Goal: Task Accomplishment & Management: Complete application form

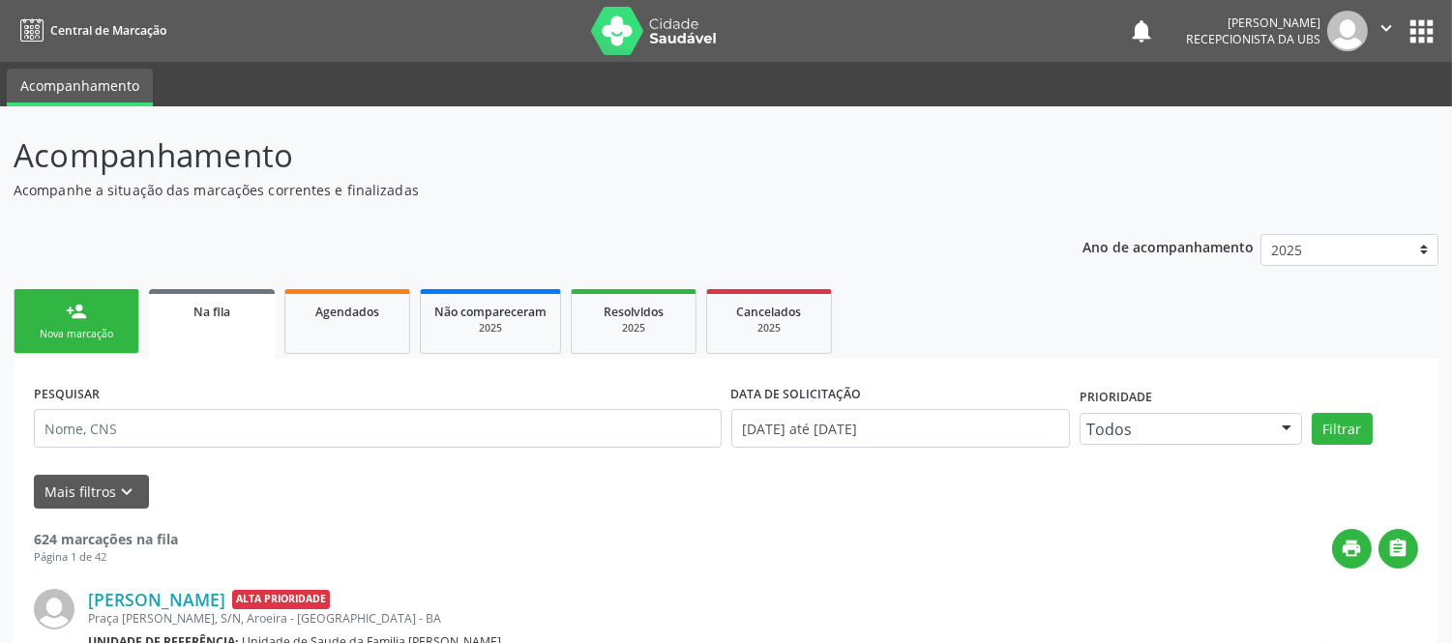
click at [120, 327] on div "Nova marcação" at bounding box center [76, 334] width 97 height 15
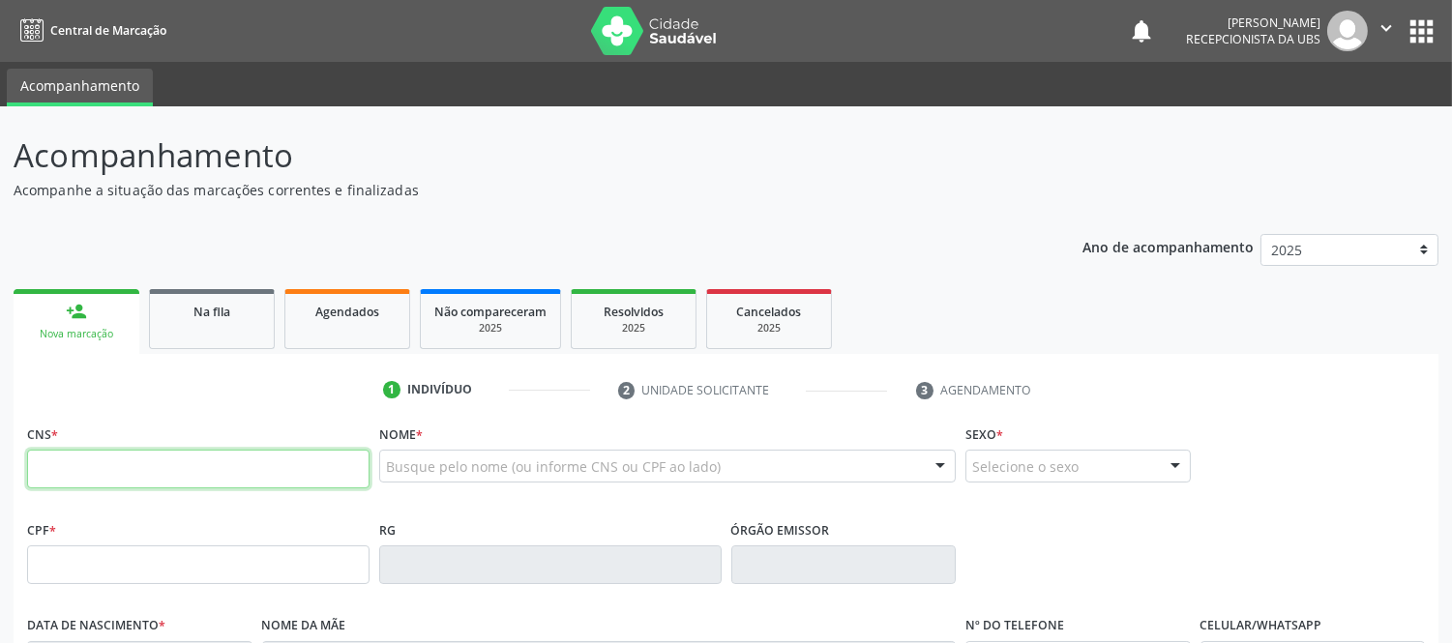
paste input "704 6069 8047 1022"
type input "704 6069 8047 1022"
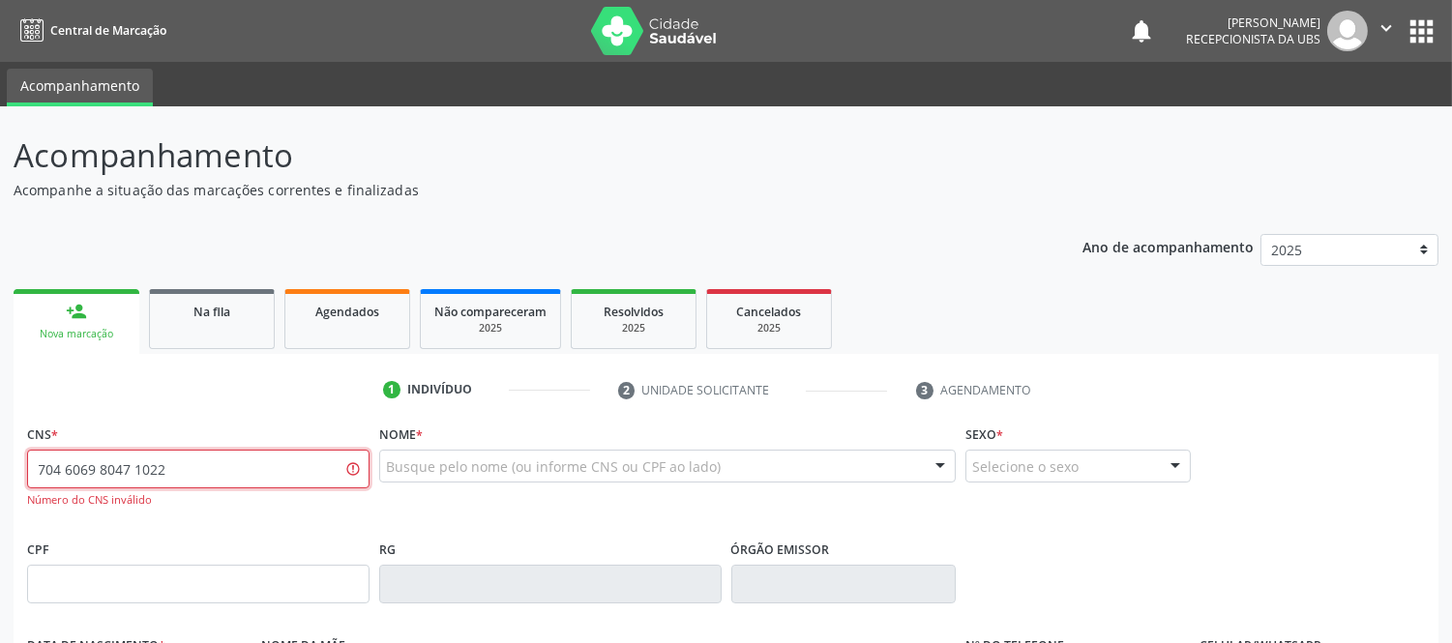
click at [288, 471] on input "704 6069 8047 1022" at bounding box center [198, 469] width 342 height 39
click at [286, 461] on input "704 6069 8047 1022" at bounding box center [198, 469] width 342 height 39
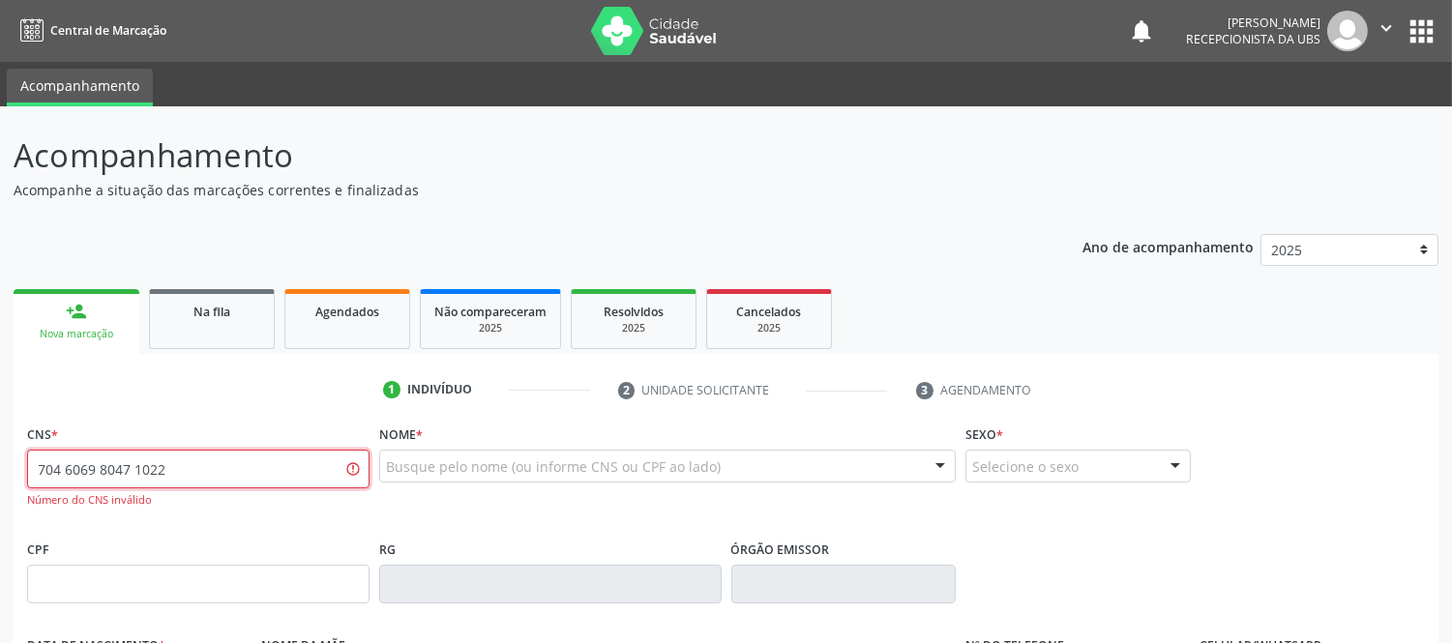
click at [286, 461] on input "704 6069 8047 1022" at bounding box center [198, 469] width 342 height 39
click at [223, 315] on span "Na fila" at bounding box center [211, 312] width 37 height 16
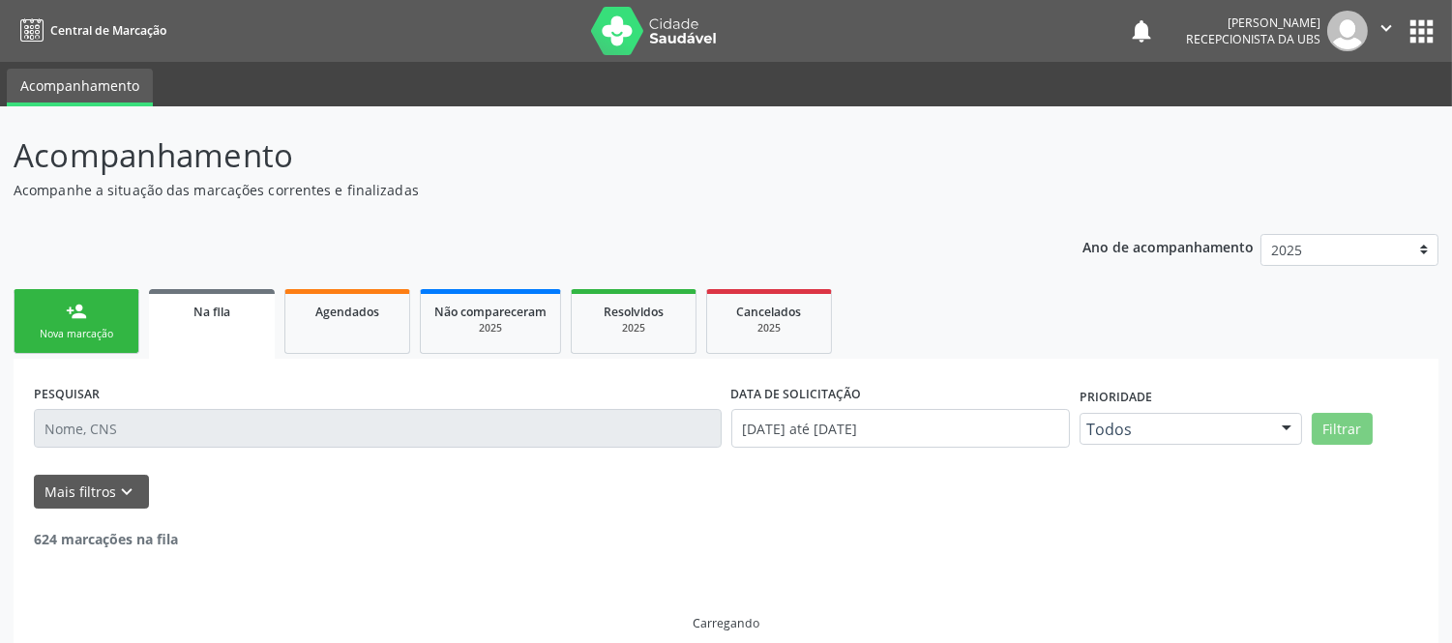
click at [111, 319] on link "person_add Nova marcação" at bounding box center [77, 321] width 126 height 65
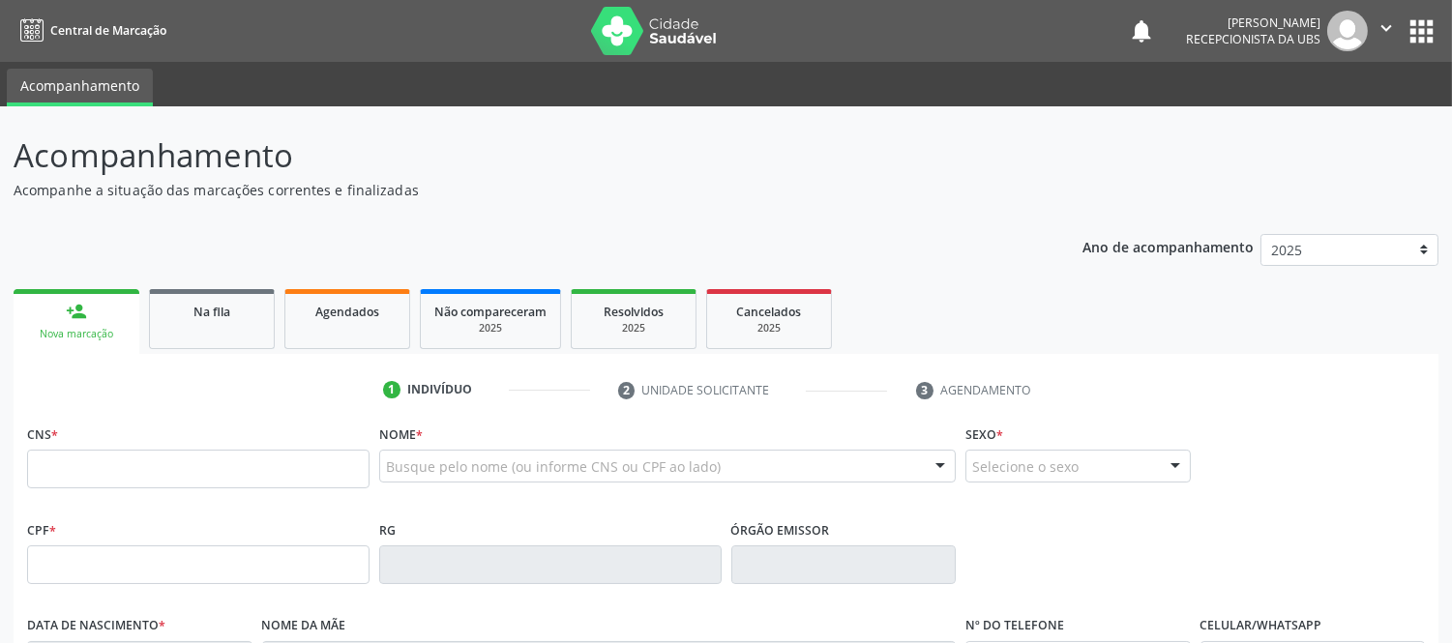
click at [107, 320] on link "person_add Nova marcação" at bounding box center [77, 321] width 126 height 65
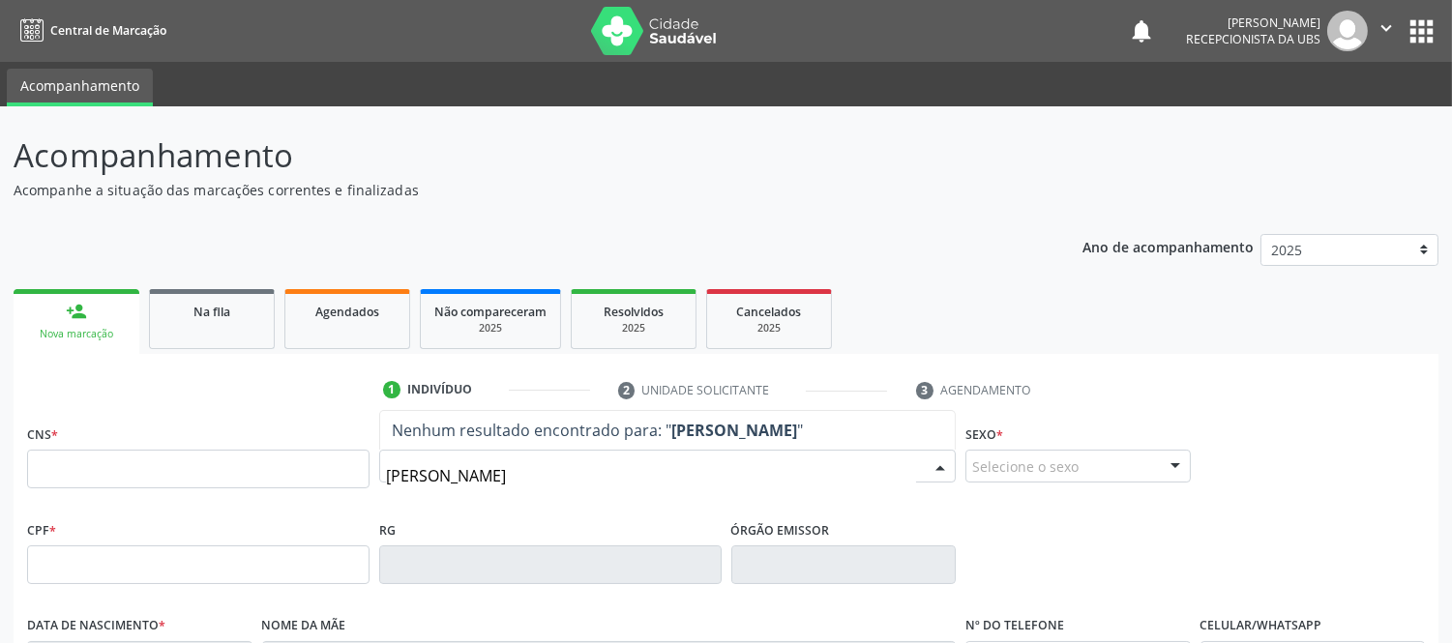
click at [526, 484] on input "[PERSON_NAME]" at bounding box center [651, 476] width 530 height 39
click at [423, 478] on input "[PERSON_NAME]" at bounding box center [651, 476] width 530 height 39
click at [447, 481] on input "[PERSON_NAME]" at bounding box center [651, 476] width 530 height 39
click at [453, 478] on input "[PERSON_NAME]" at bounding box center [651, 476] width 530 height 39
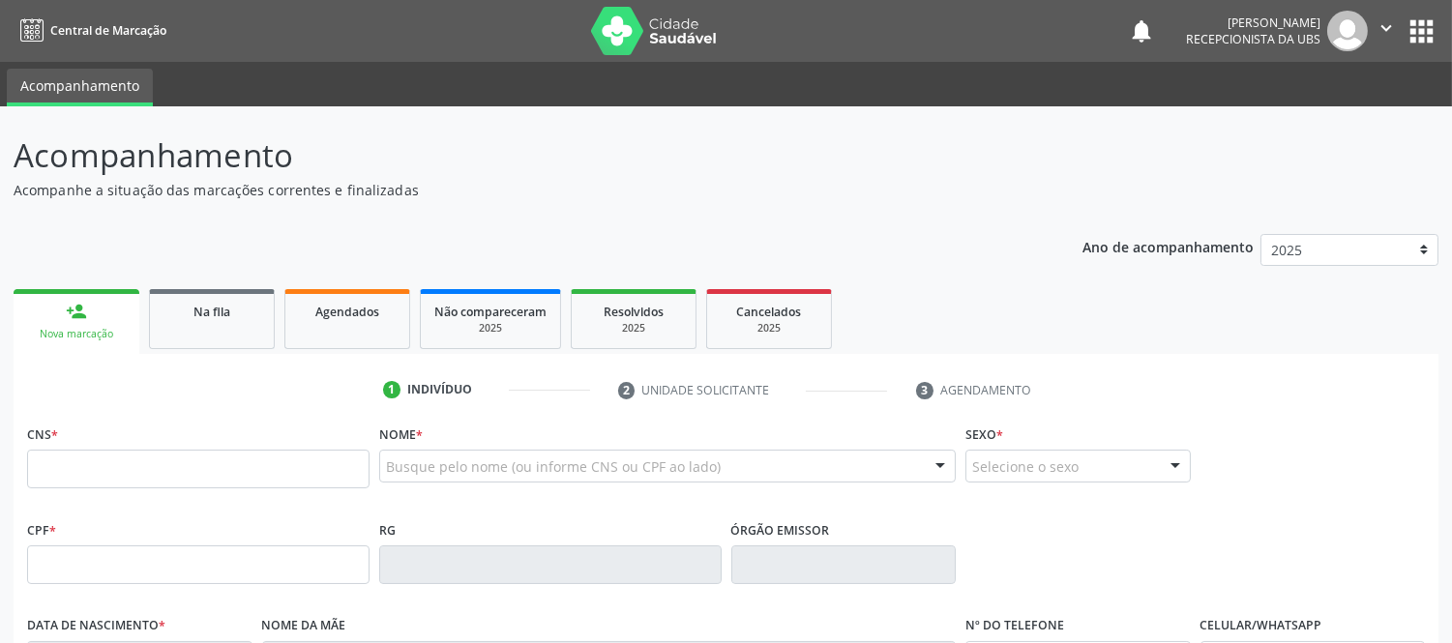
drag, startPoint x: 150, startPoint y: 477, endPoint x: 607, endPoint y: 469, distance: 456.7
paste input "[PERSON_NAME]"
type input "[PERSON_NAME]"
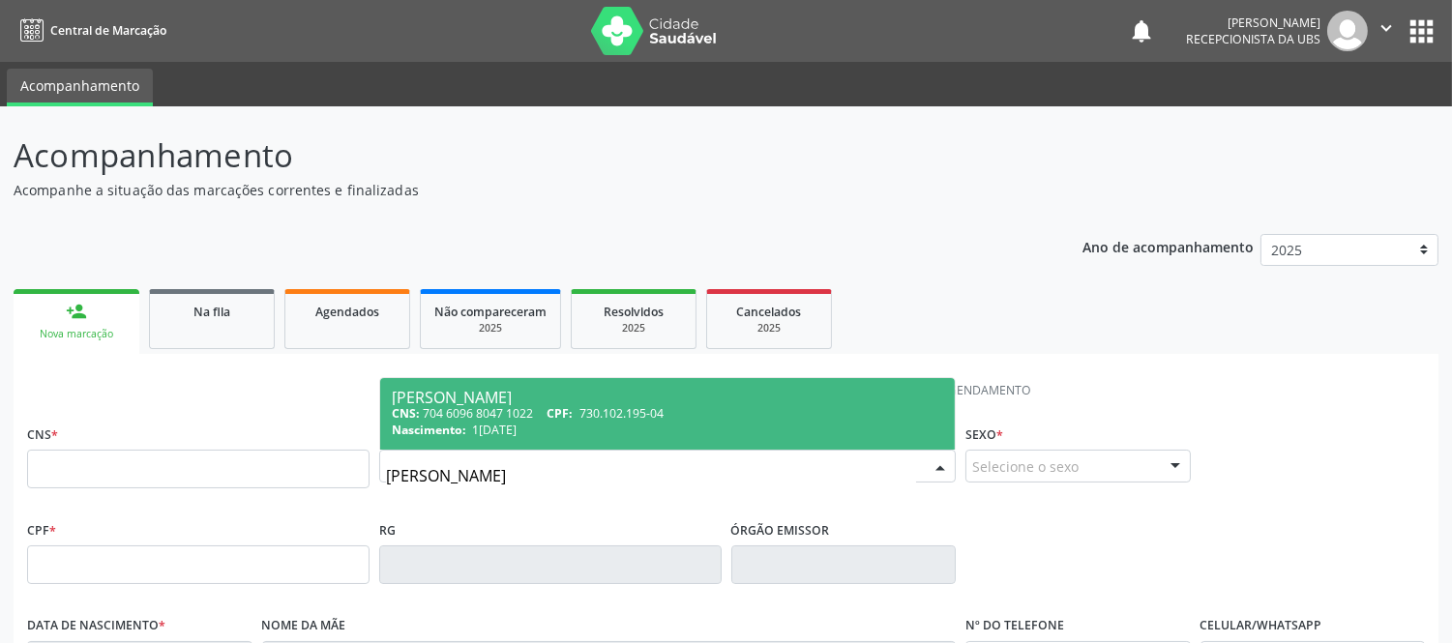
click at [688, 469] on input "[PERSON_NAME]" at bounding box center [651, 476] width 530 height 39
click at [669, 411] on div "CNS: 704 6096 8047 1022 CPF: 730.102.195-04" at bounding box center [667, 413] width 551 height 16
type input "704 6096 8047 1022"
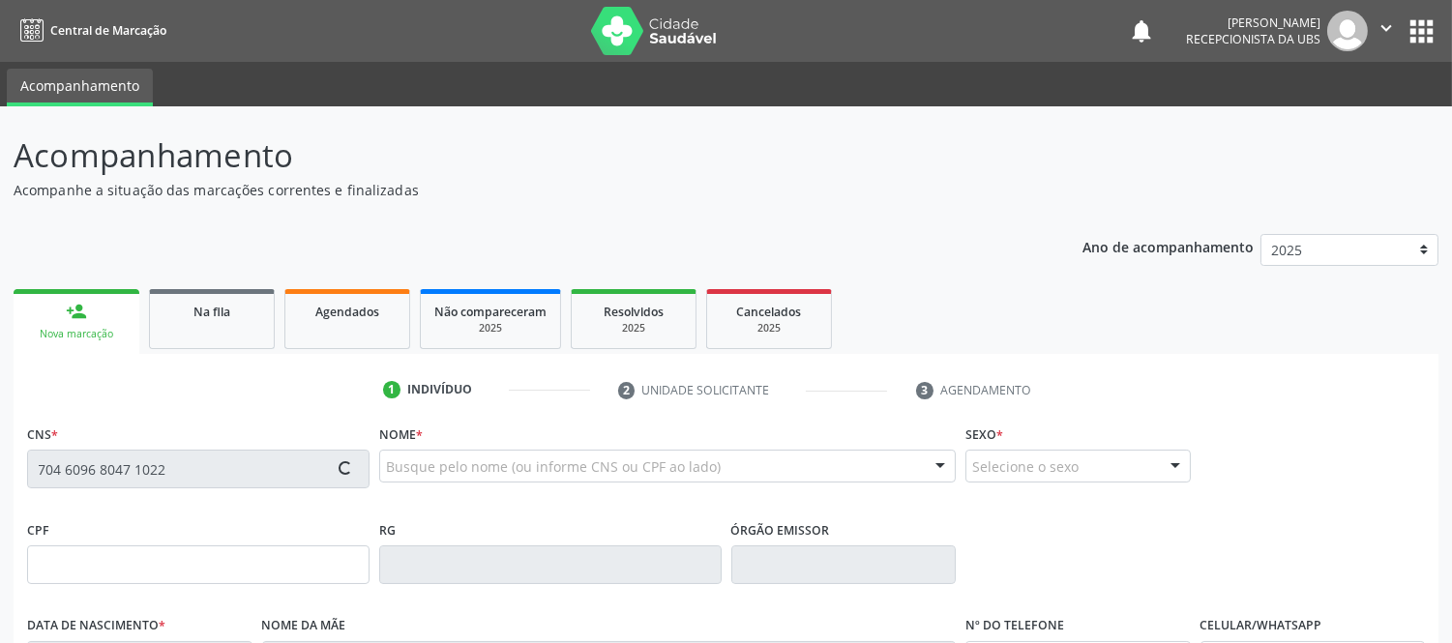
type input "730.102.195-04"
type input "1203900350"
type input "1[DATE]"
type input "[PERSON_NAME]"
type input "[PHONE_NUMBER]"
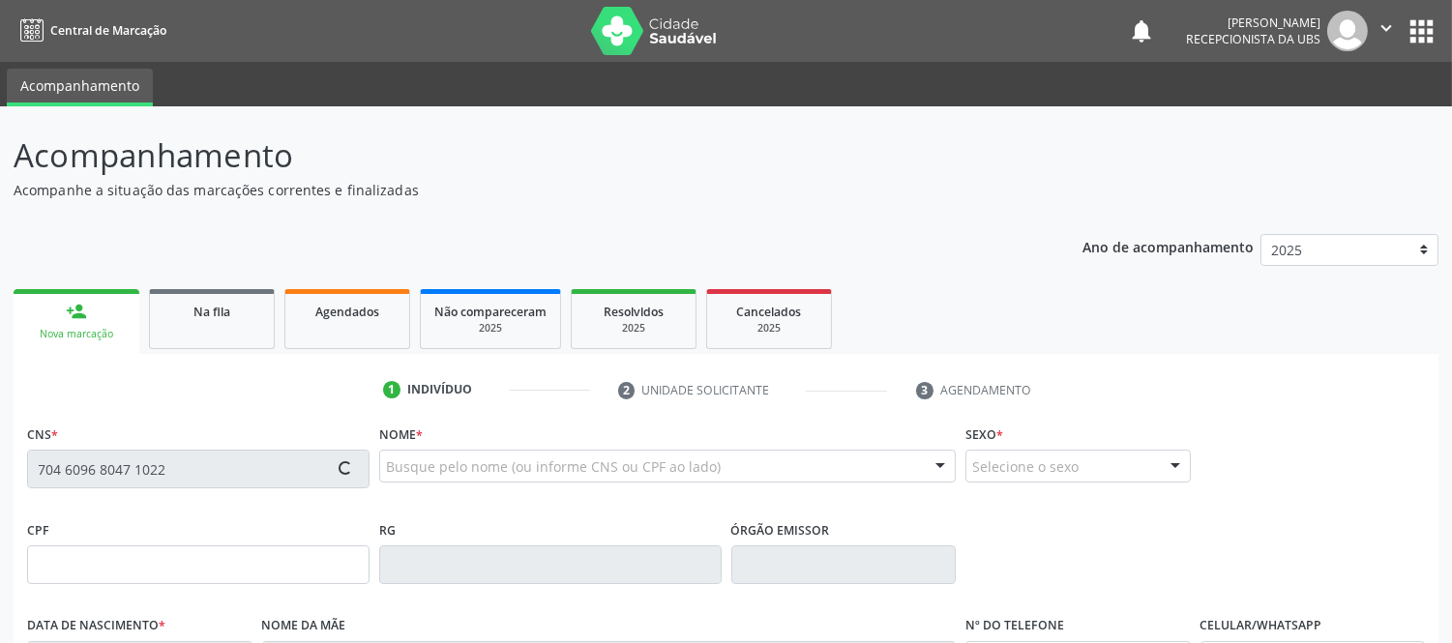
type input "[PHONE_NUMBER]"
type input "358.549.015-87"
type input "S/N"
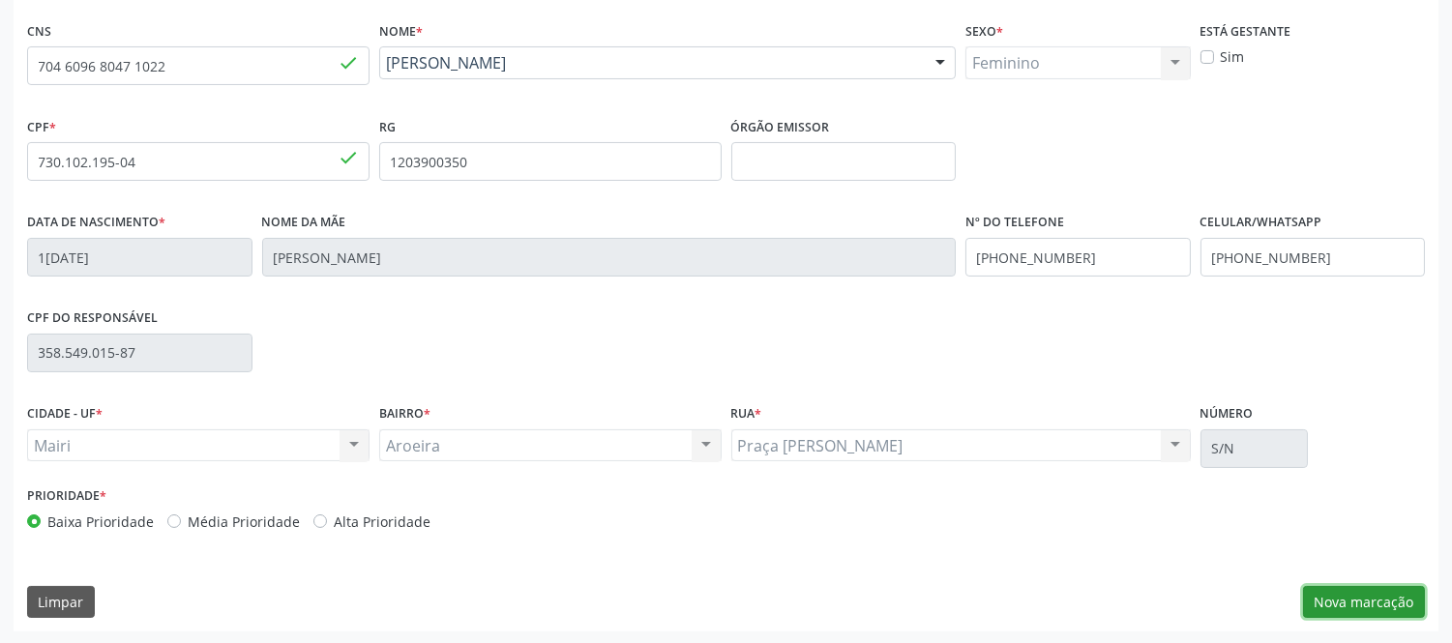
click at [1378, 607] on button "Nova marcação" at bounding box center [1364, 602] width 122 height 33
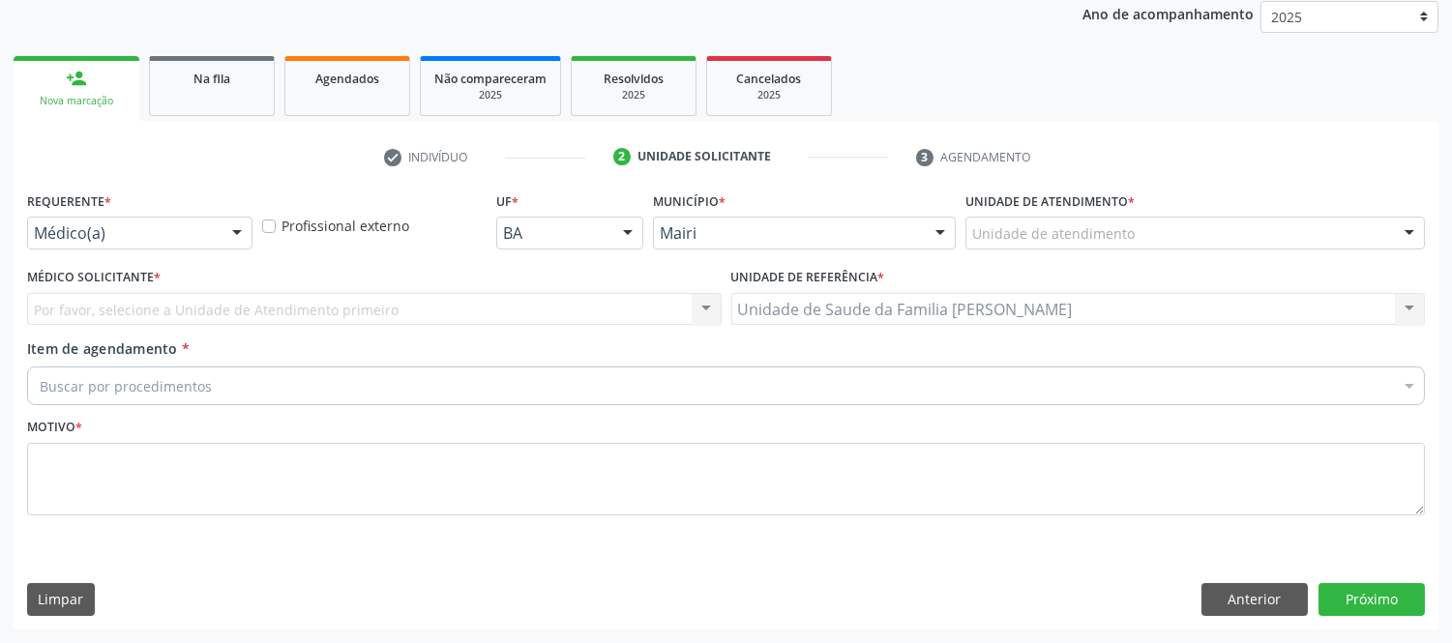
scroll to position [232, 0]
click at [1410, 237] on div at bounding box center [1409, 235] width 29 height 33
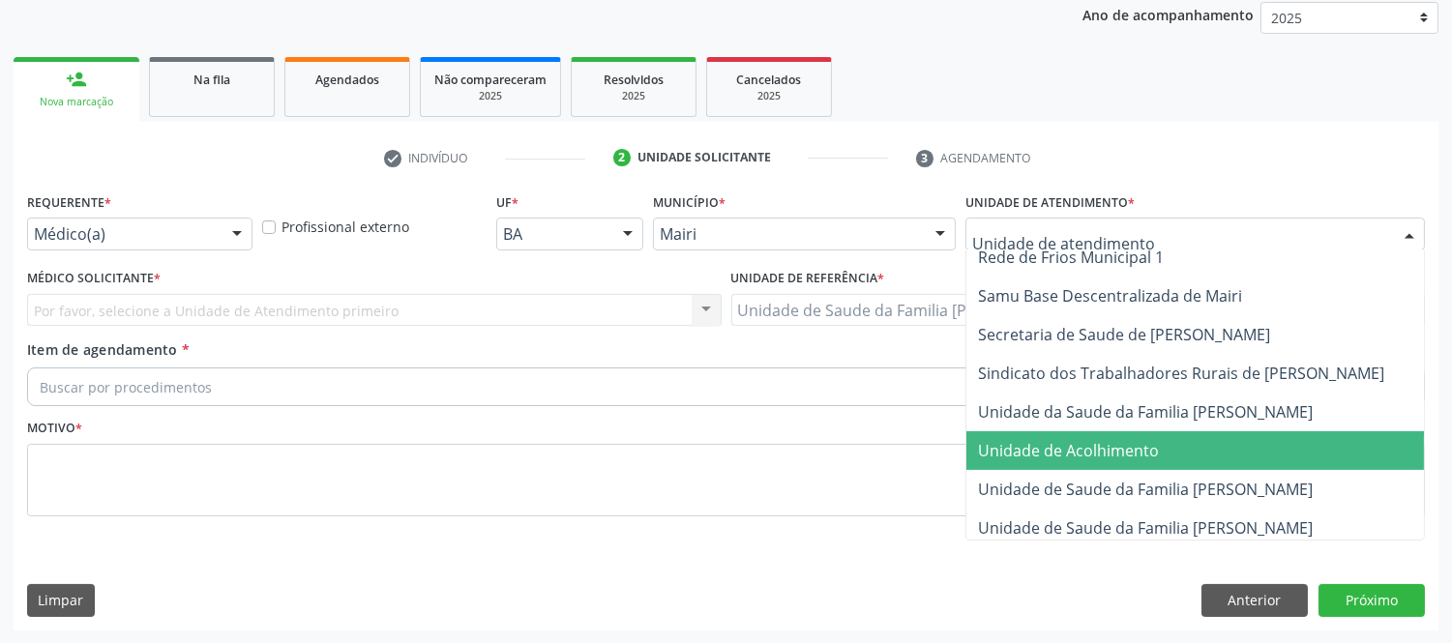
scroll to position [1429, 0]
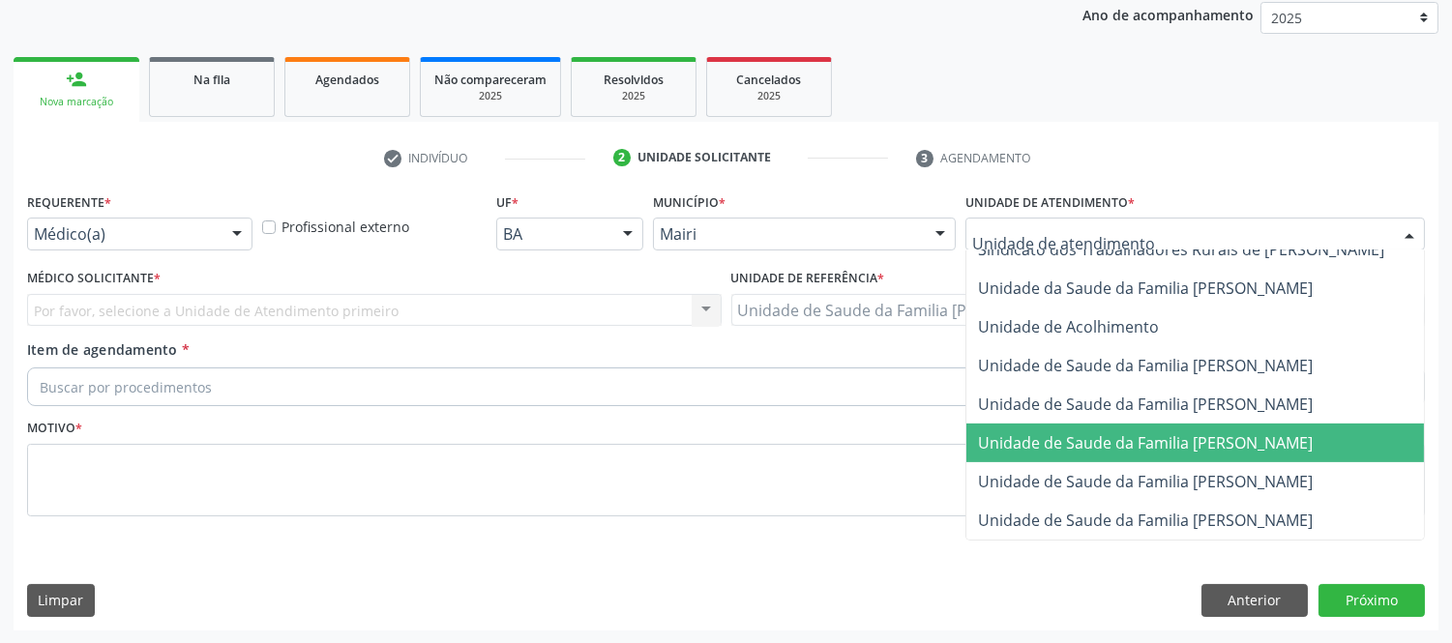
click at [1262, 432] on span "Unidade de Saude da Familia [PERSON_NAME]" at bounding box center [1145, 442] width 335 height 21
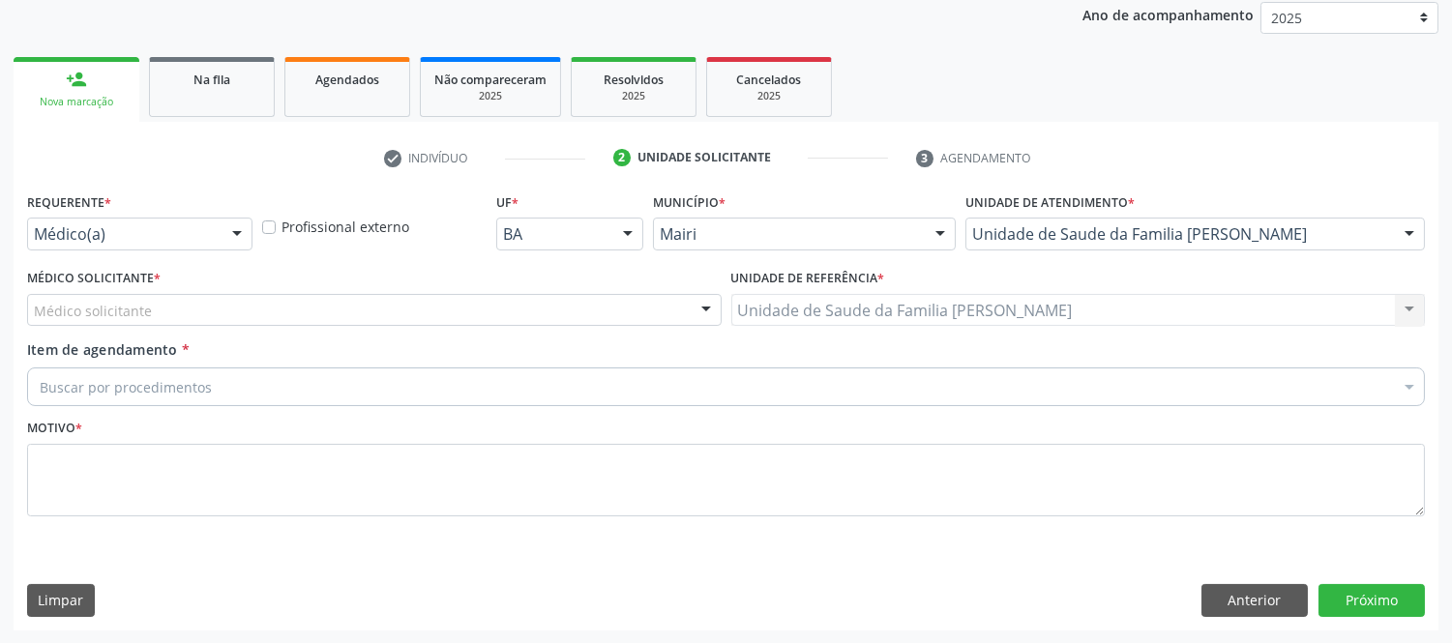
click at [158, 294] on div "Médico solicitante" at bounding box center [374, 310] width 695 height 33
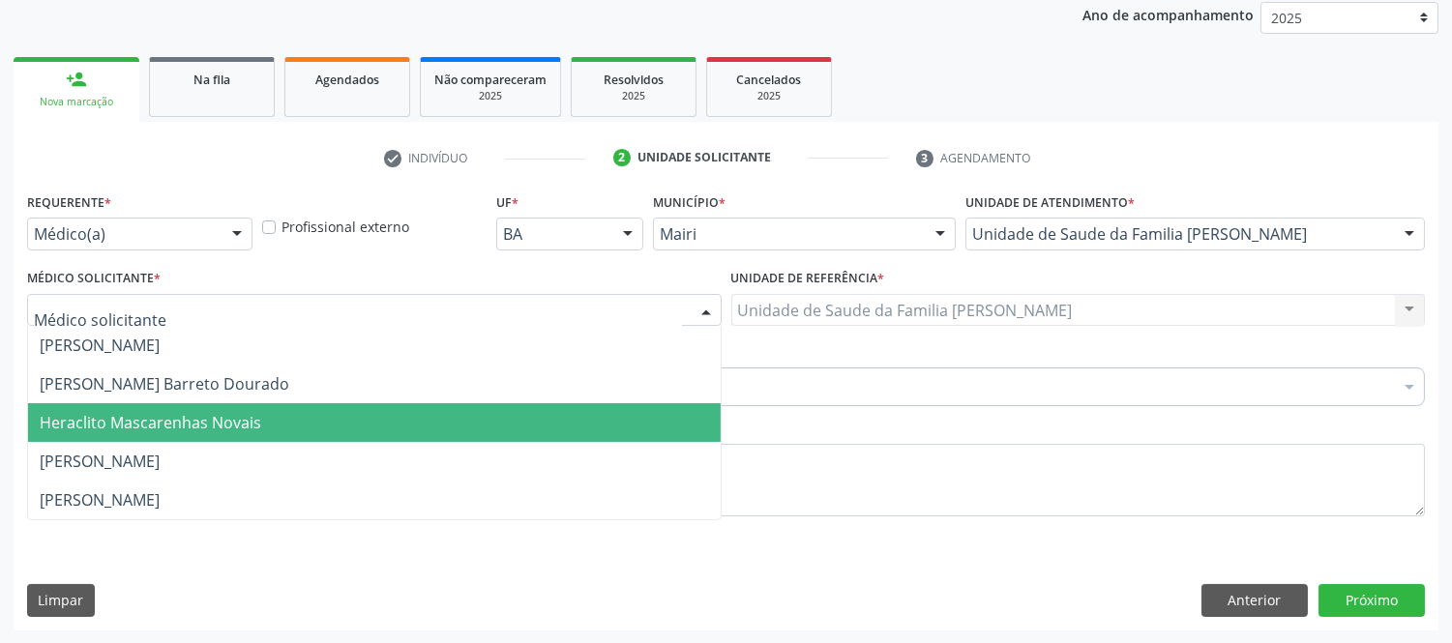
click at [162, 406] on span "Heraclito Mascarenhas Novais" at bounding box center [374, 422] width 693 height 39
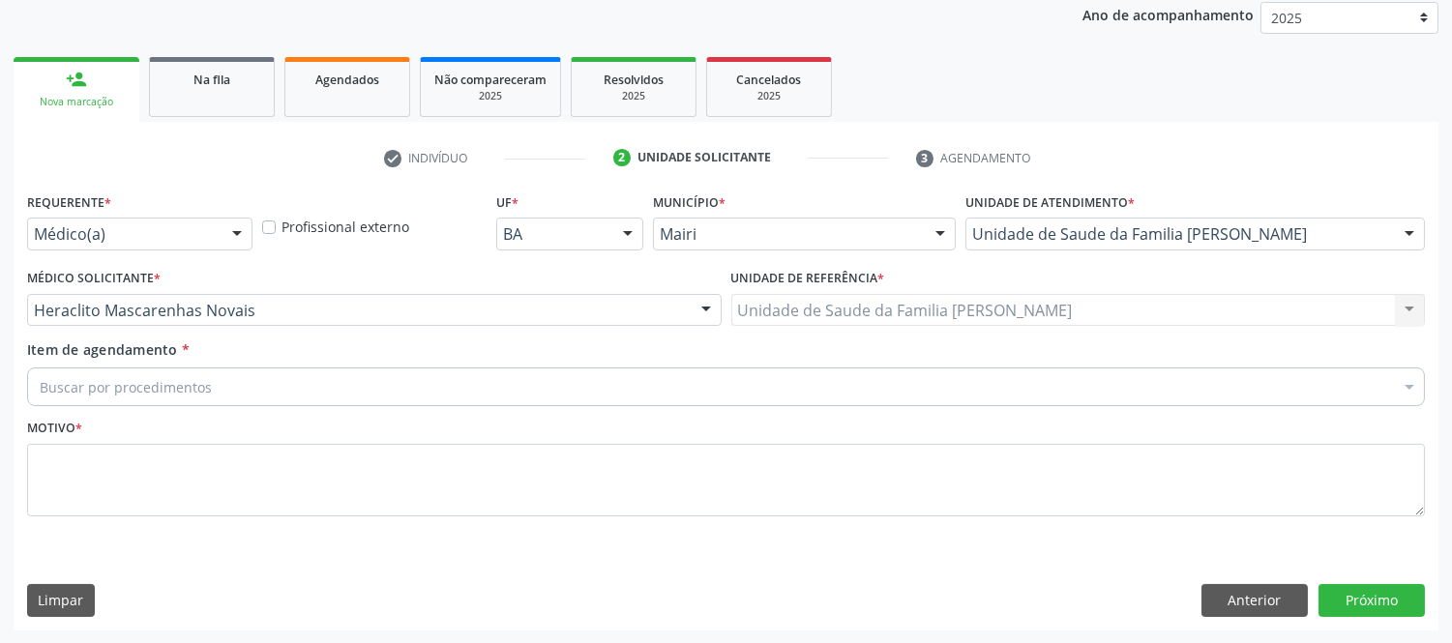
click at [215, 372] on div "Buscar por procedimentos" at bounding box center [726, 387] width 1398 height 39
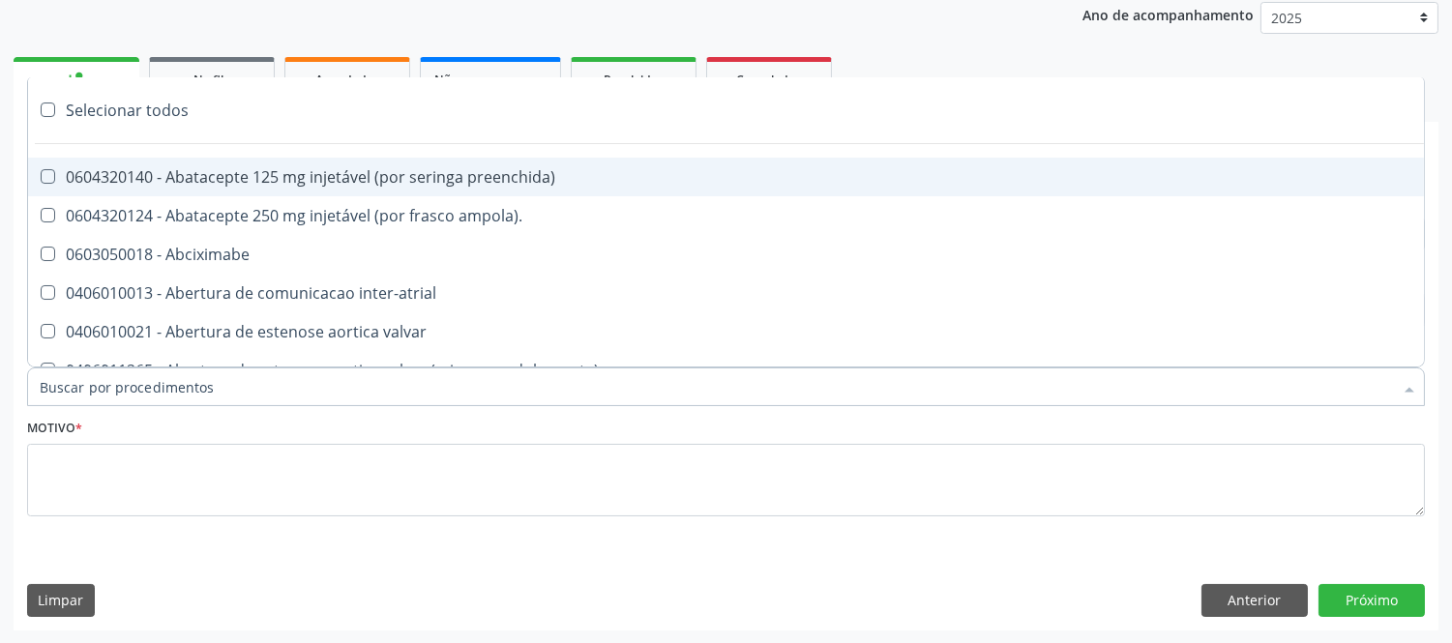
click at [223, 382] on input "Item de agendamento *" at bounding box center [716, 387] width 1353 height 39
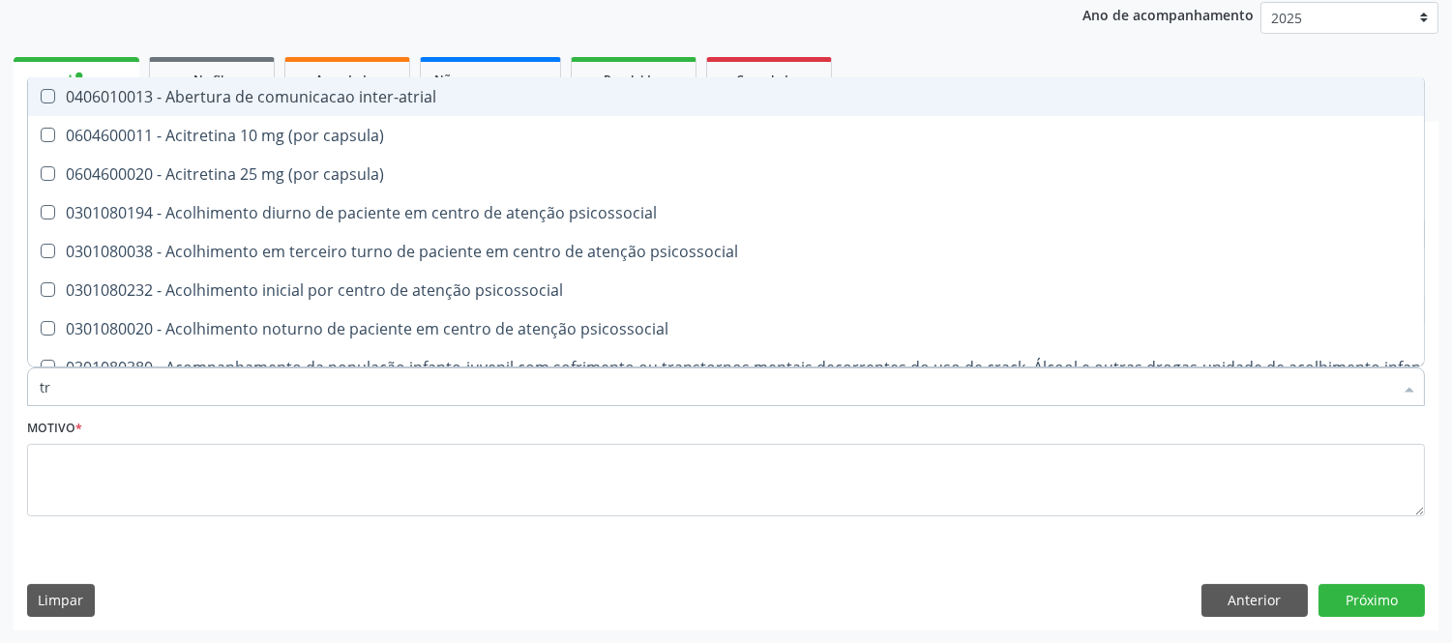
type input "t"
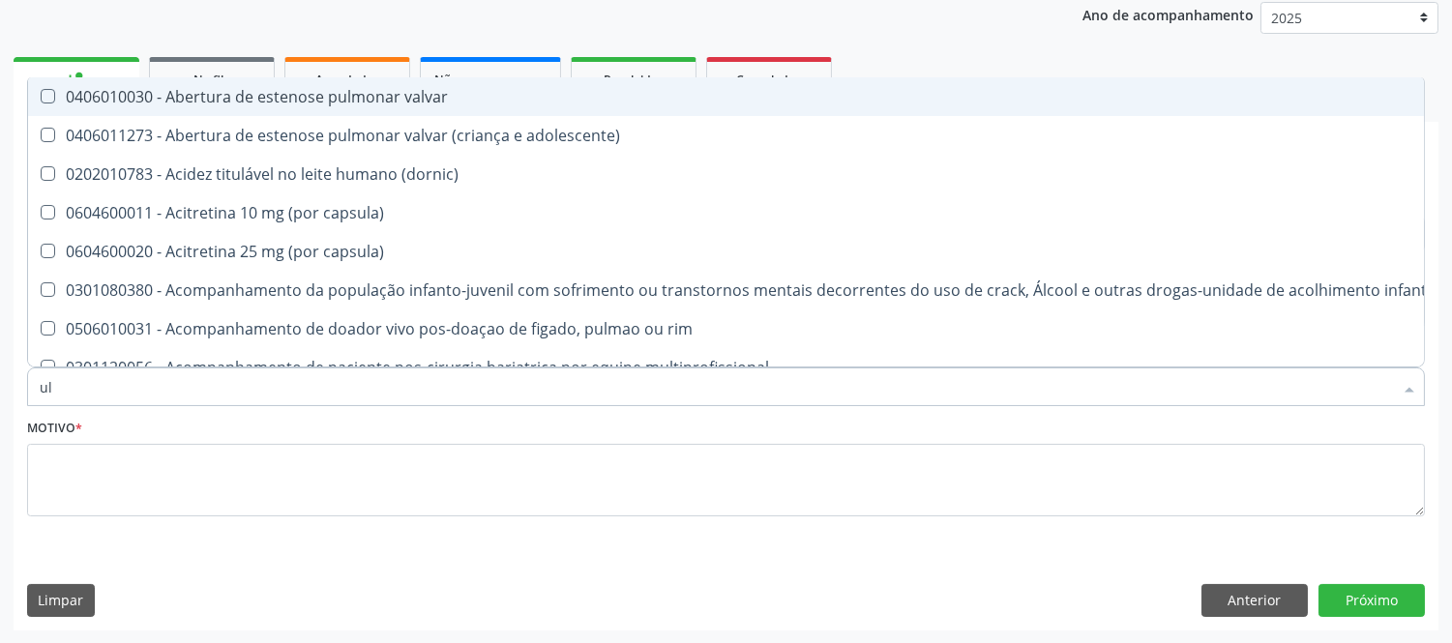
type input "ult"
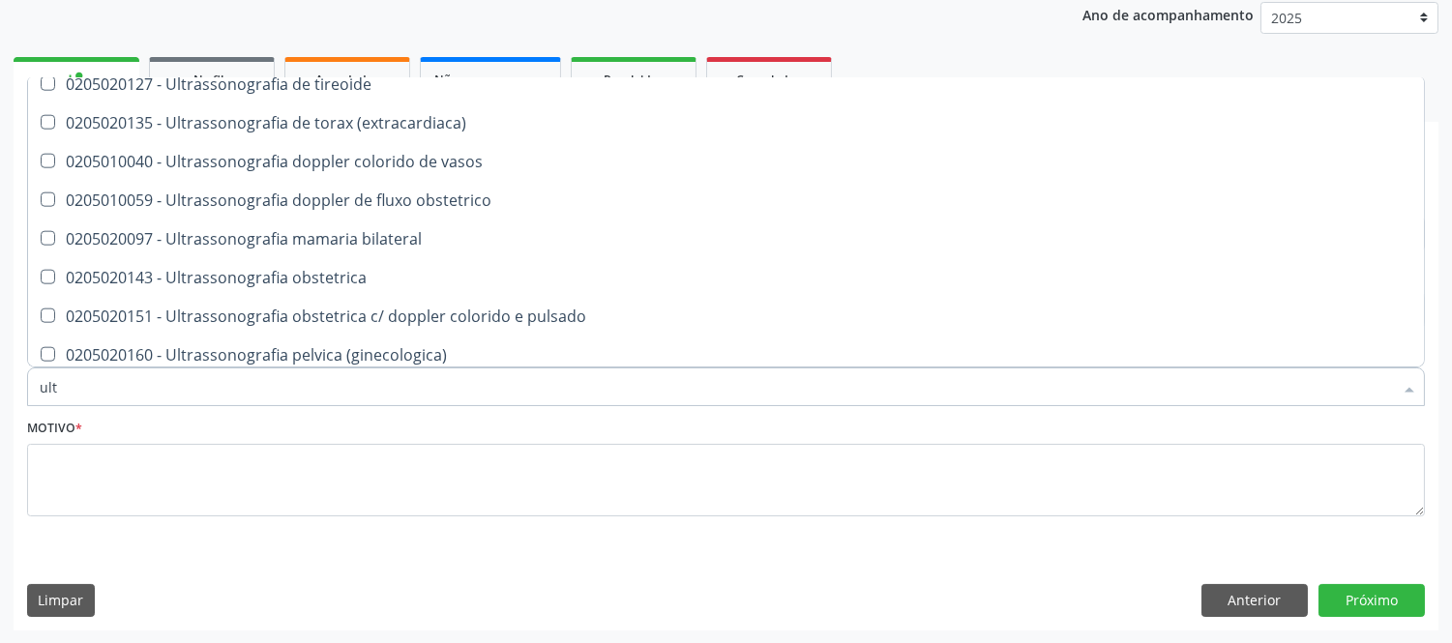
scroll to position [4299, 0]
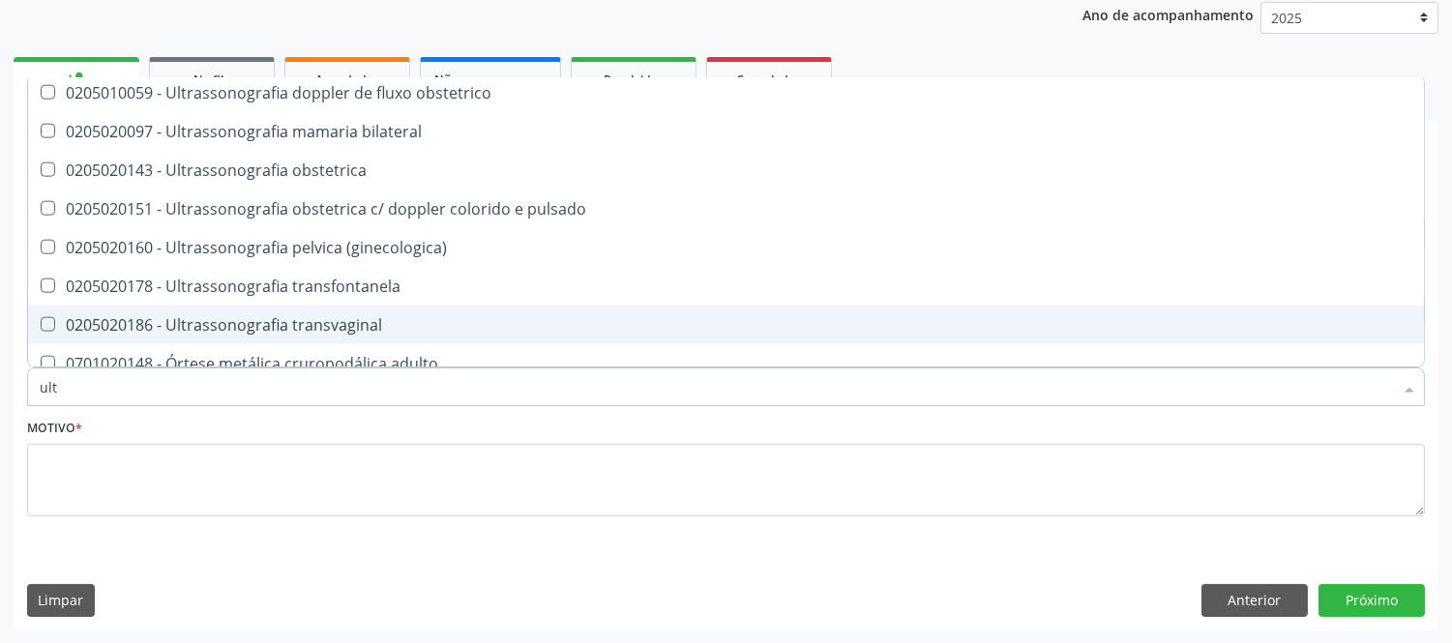
click at [377, 323] on div "0205020186 - Ultrassonografia transvaginal" at bounding box center [726, 324] width 1373 height 15
checkbox transvaginal "true"
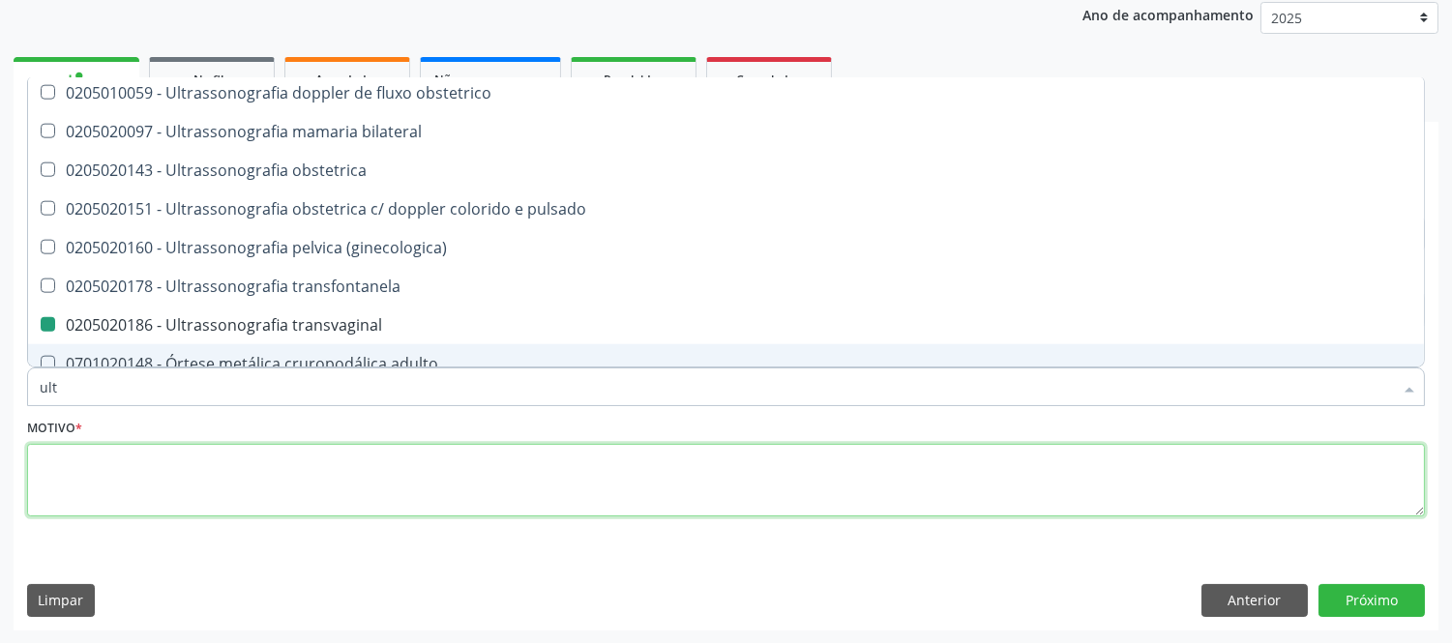
click at [335, 488] on textarea at bounding box center [726, 481] width 1398 height 74
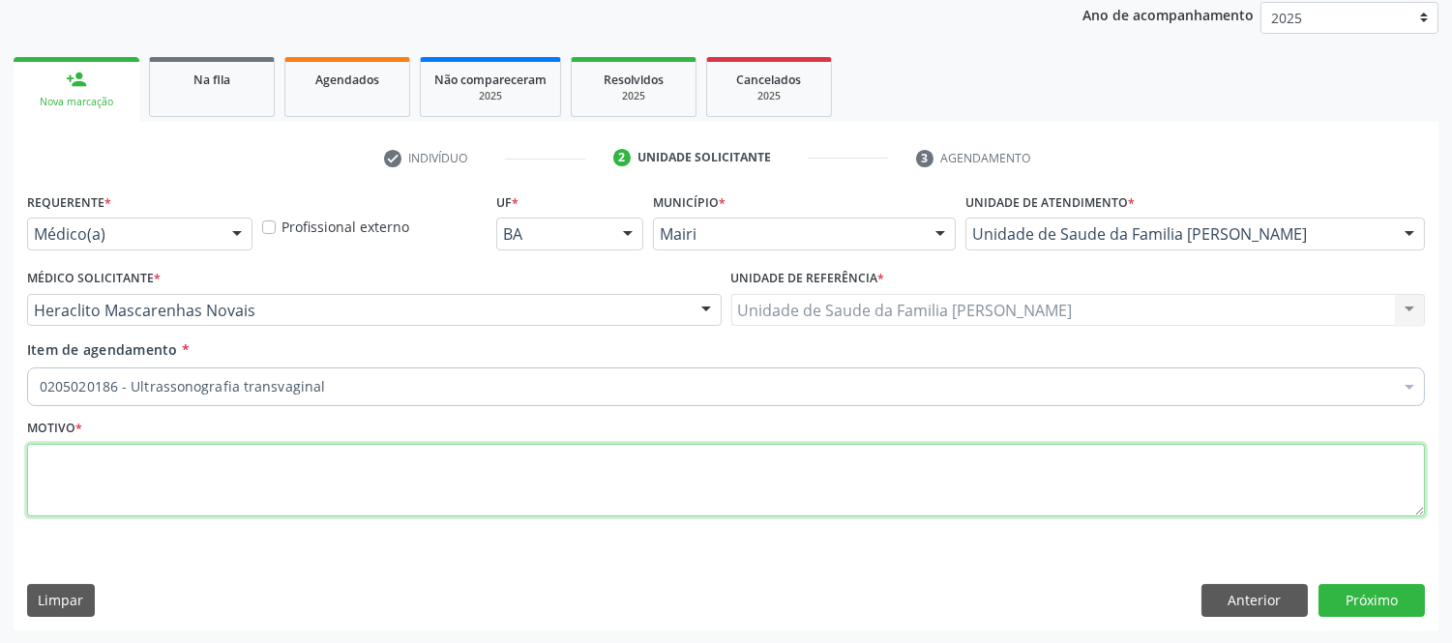
click at [335, 488] on textarea at bounding box center [726, 481] width 1398 height 74
type textarea "avaliaçao"
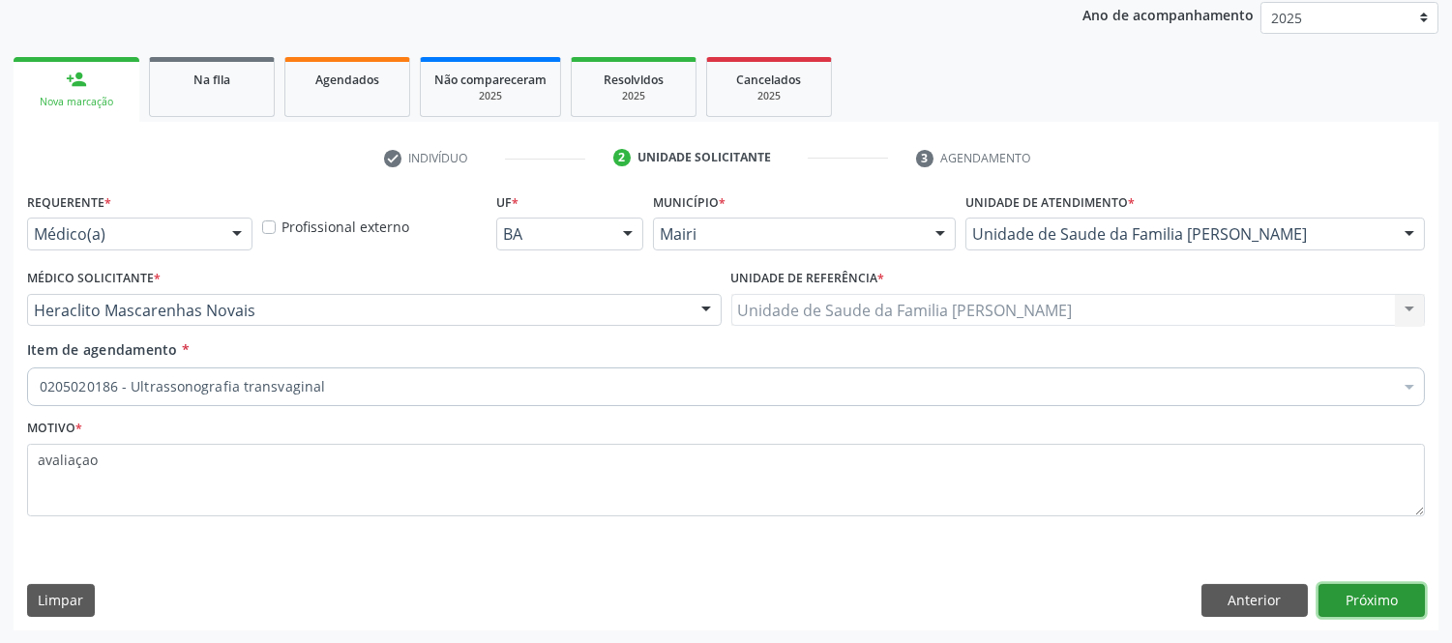
click at [1380, 604] on button "Próximo" at bounding box center [1372, 600] width 106 height 33
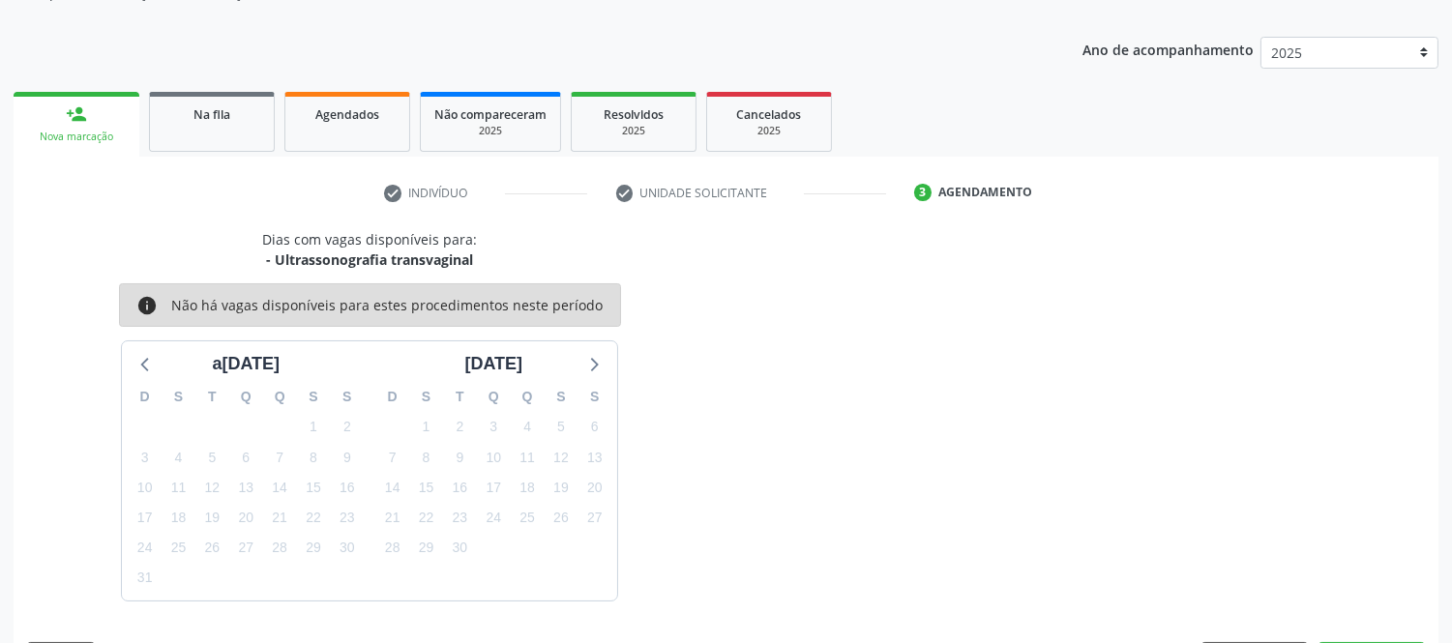
scroll to position [232, 0]
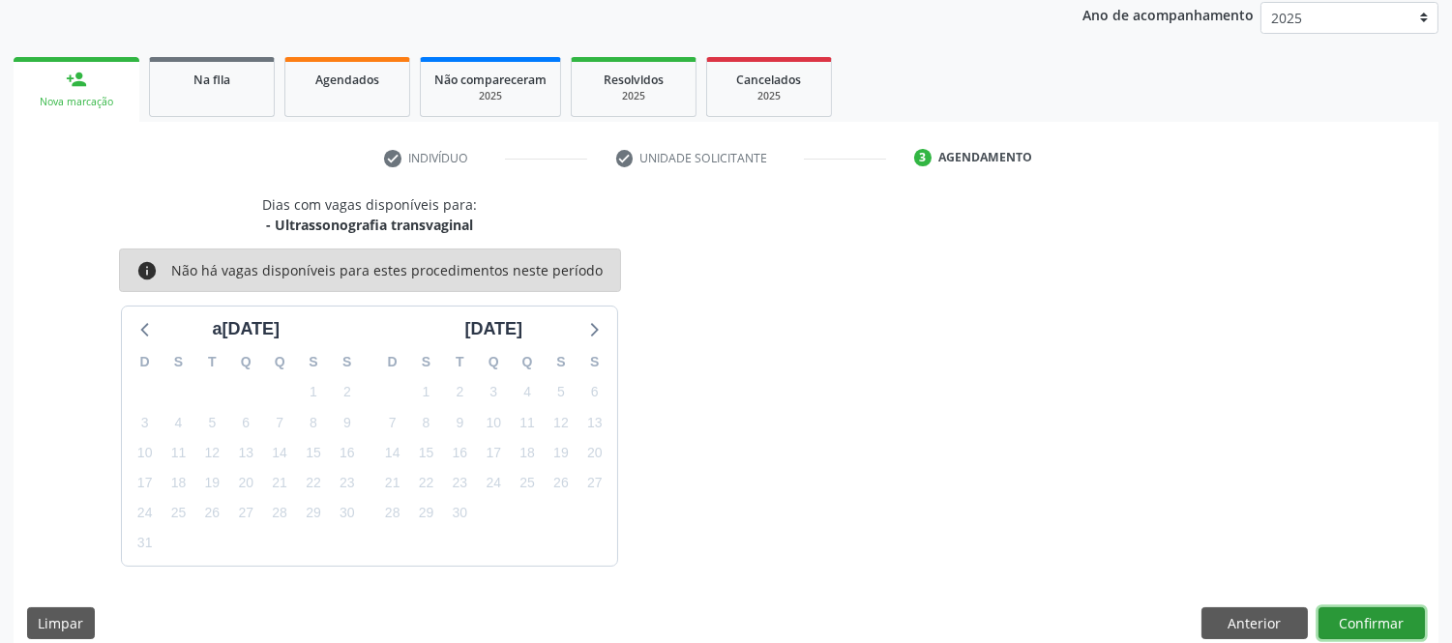
click at [1372, 616] on button "Confirmar" at bounding box center [1372, 624] width 106 height 33
